Goal: Book appointment/travel/reservation

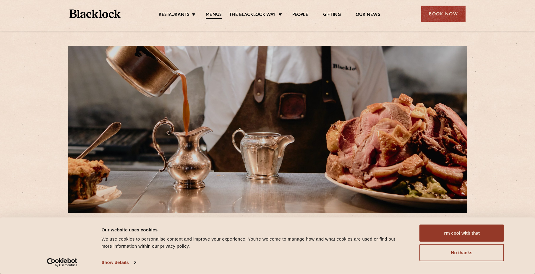
click at [447, 229] on button "I'm cool with that" at bounding box center [462, 233] width 85 height 17
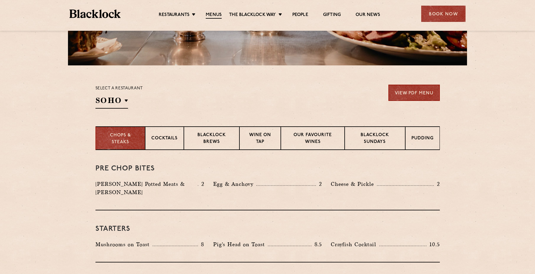
scroll to position [148, 0]
click at [413, 92] on link "View PDF Menu" at bounding box center [414, 92] width 51 height 16
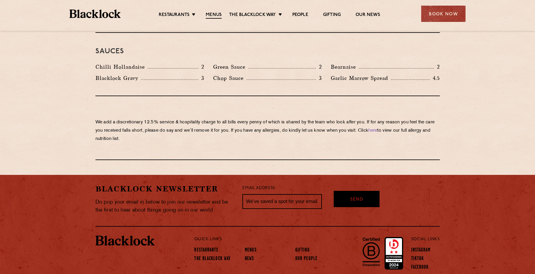
scroll to position [1000, 0]
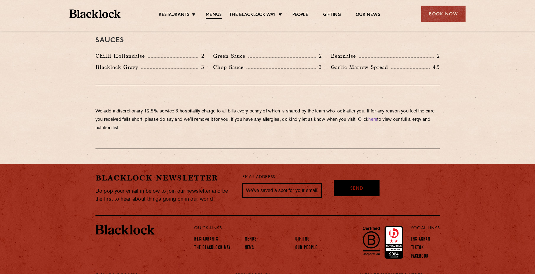
click at [251, 236] on link "Menus" at bounding box center [251, 239] width 12 height 6
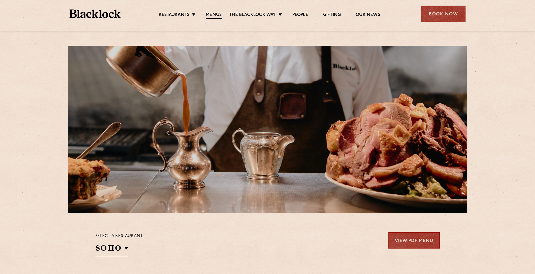
click at [278, 18] on li "The Blacklock Way Christmas Butcher Price Monday Sunday Roast Pre & Post Theatr…" at bounding box center [257, 15] width 56 height 7
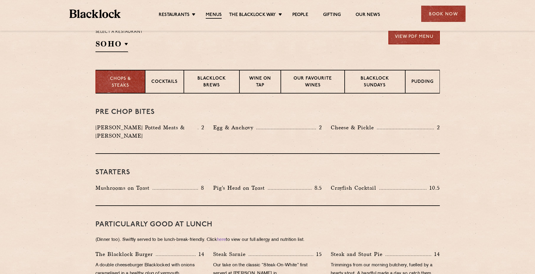
scroll to position [207, 0]
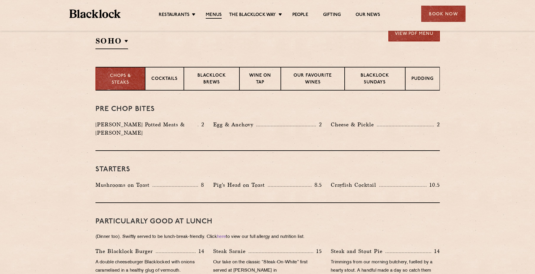
click at [211, 78] on p "Blacklock Brews" at bounding box center [211, 79] width 43 height 14
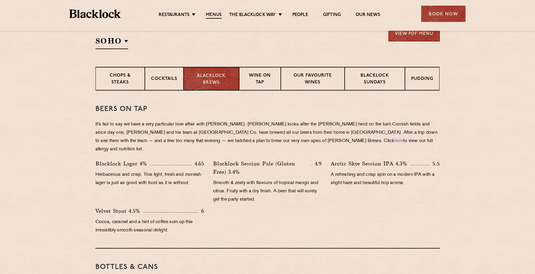
click at [256, 81] on p "Wine on Tap" at bounding box center [260, 79] width 29 height 14
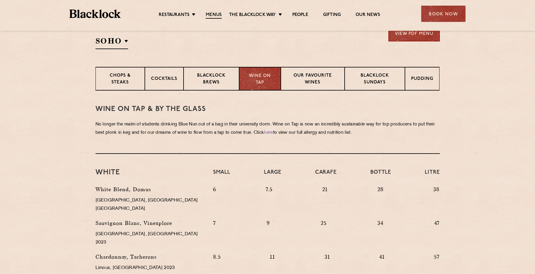
click at [225, 77] on p "Blacklock Brews" at bounding box center [211, 79] width 43 height 14
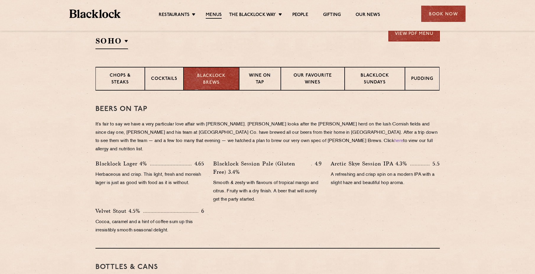
click at [128, 79] on p "Chops & Steaks" at bounding box center [120, 79] width 37 height 14
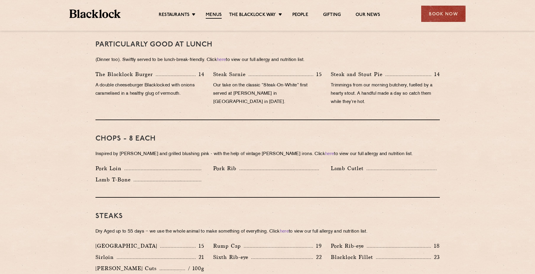
scroll to position [385, 0]
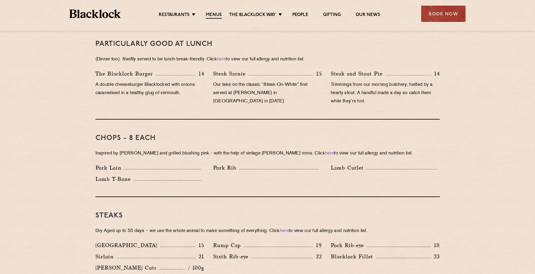
click at [325, 151] on link "here" at bounding box center [329, 153] width 9 height 4
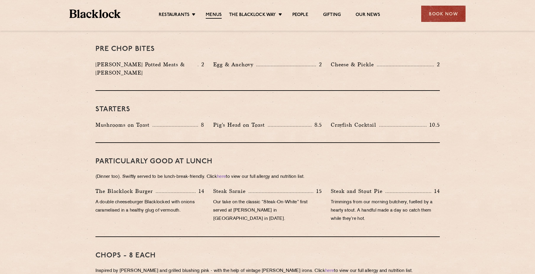
scroll to position [178, 0]
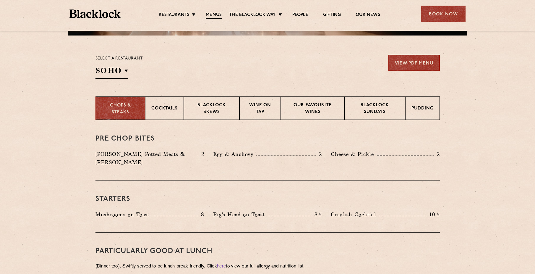
click at [434, 16] on div "Book Now" at bounding box center [444, 14] width 44 height 16
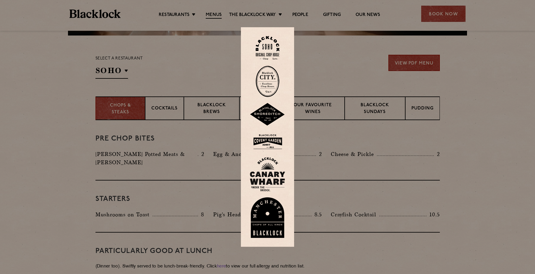
click at [267, 47] on img at bounding box center [268, 48] width 24 height 24
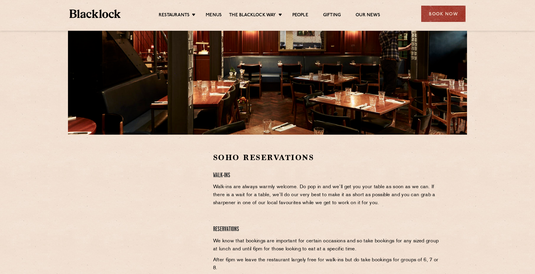
scroll to position [89, 0]
